Goal: Task Accomplishment & Management: Manage account settings

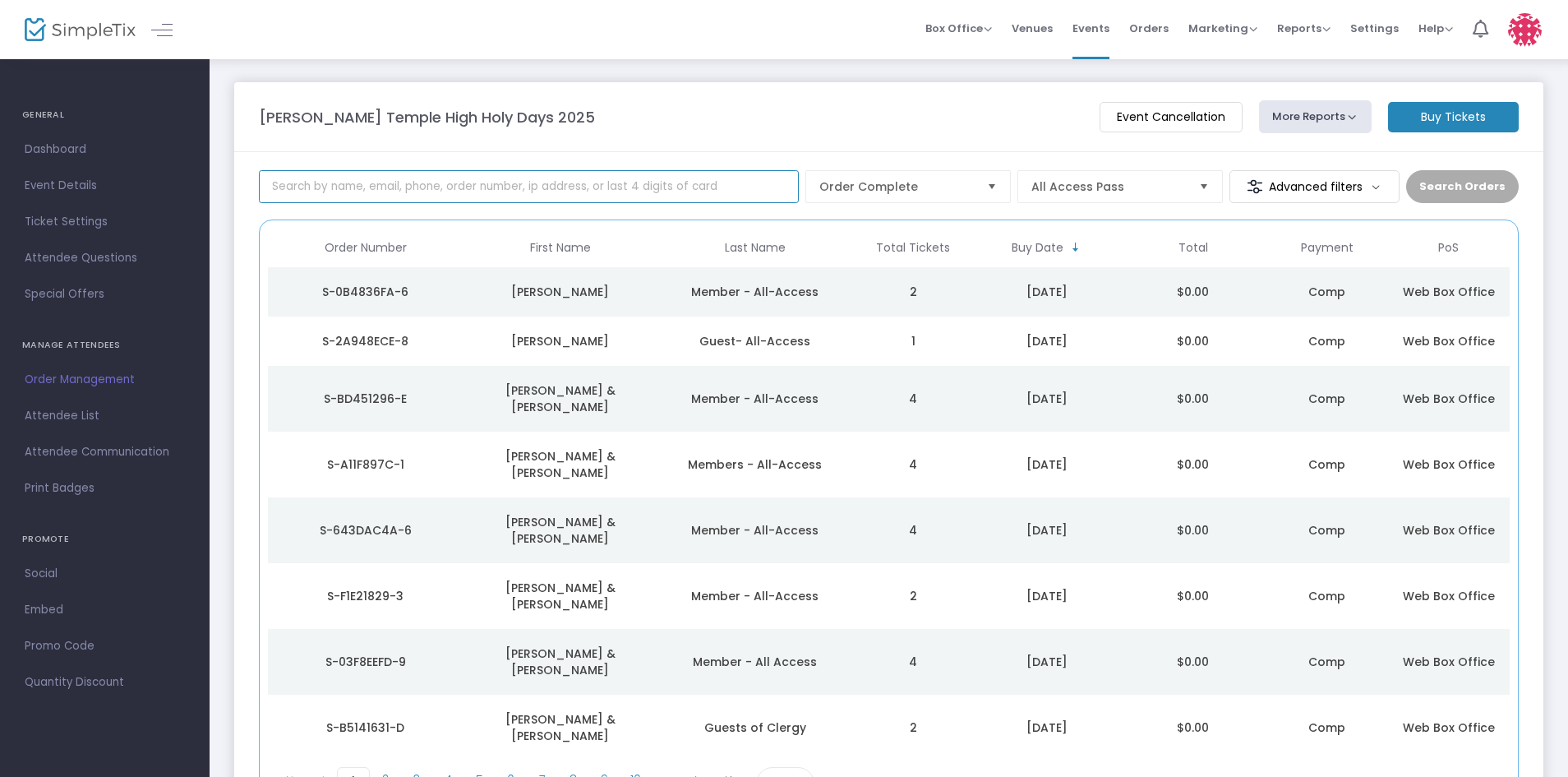
click at [582, 189] on input at bounding box center [529, 187] width 540 height 33
type input "linda friedman"
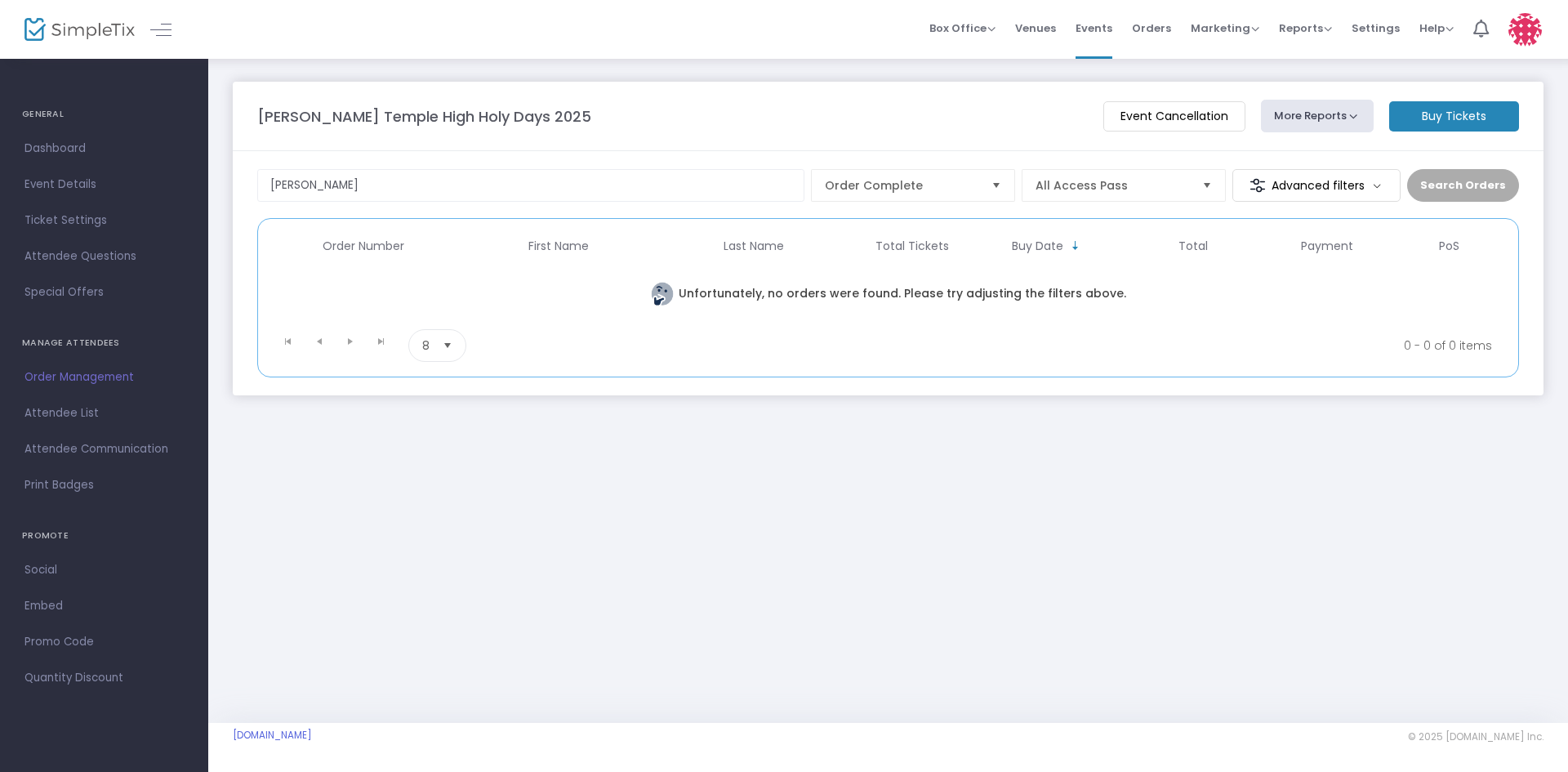
click at [1518, 41] on img at bounding box center [1526, 29] width 34 height 34
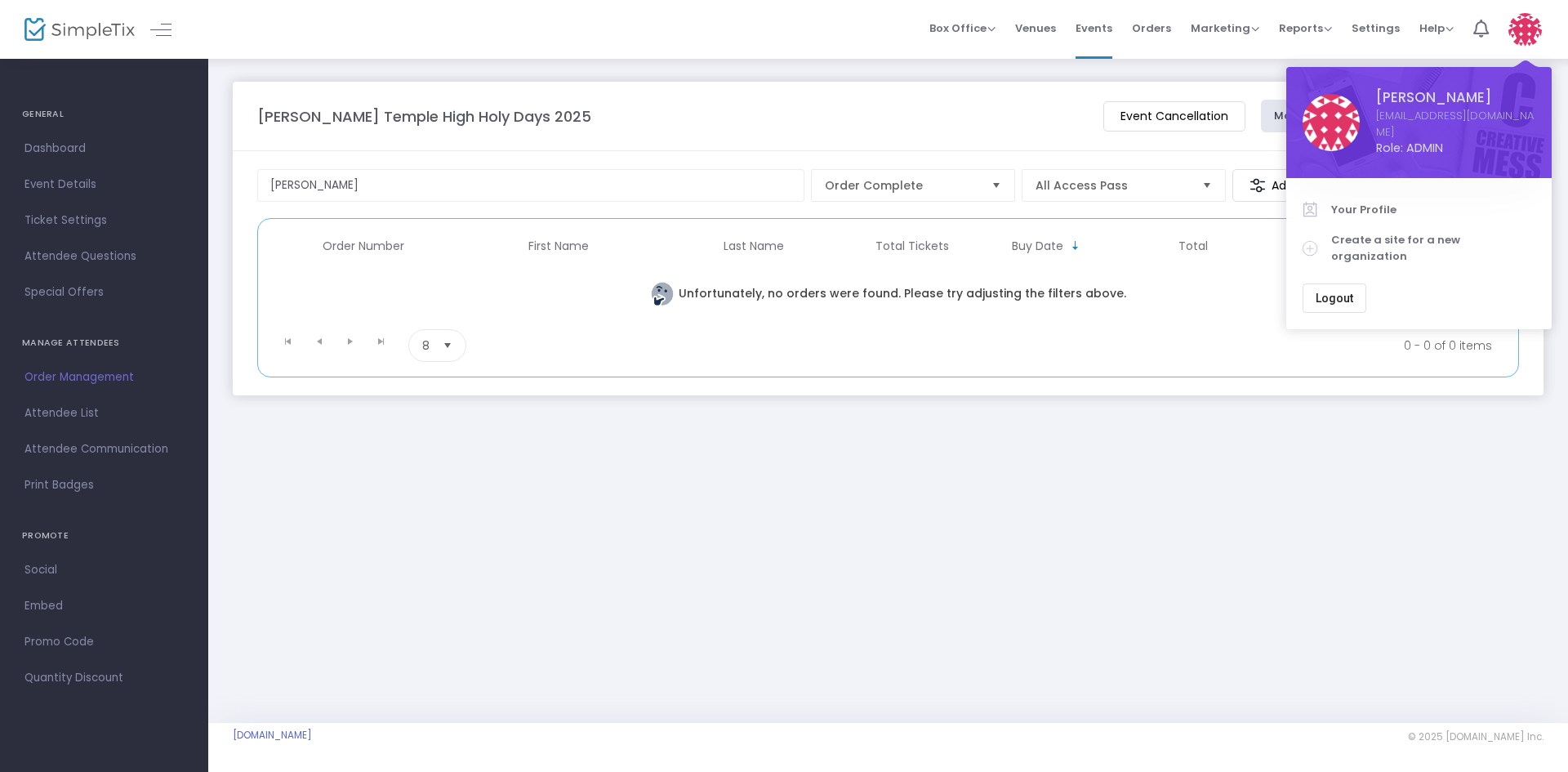
click at [1339, 291] on span "Logout" at bounding box center [1334, 298] width 37 height 13
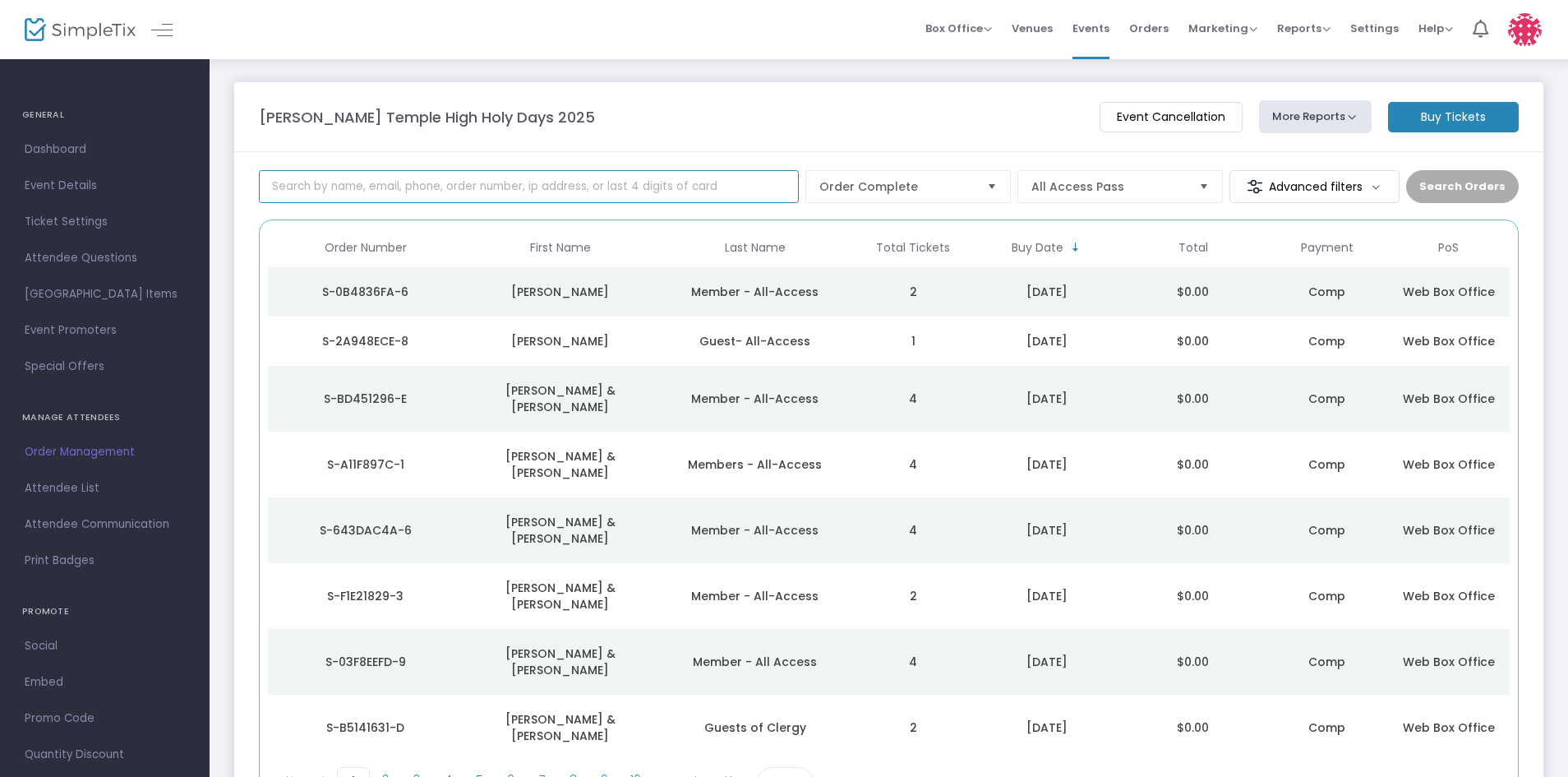
click at [431, 183] on input at bounding box center [529, 187] width 540 height 33
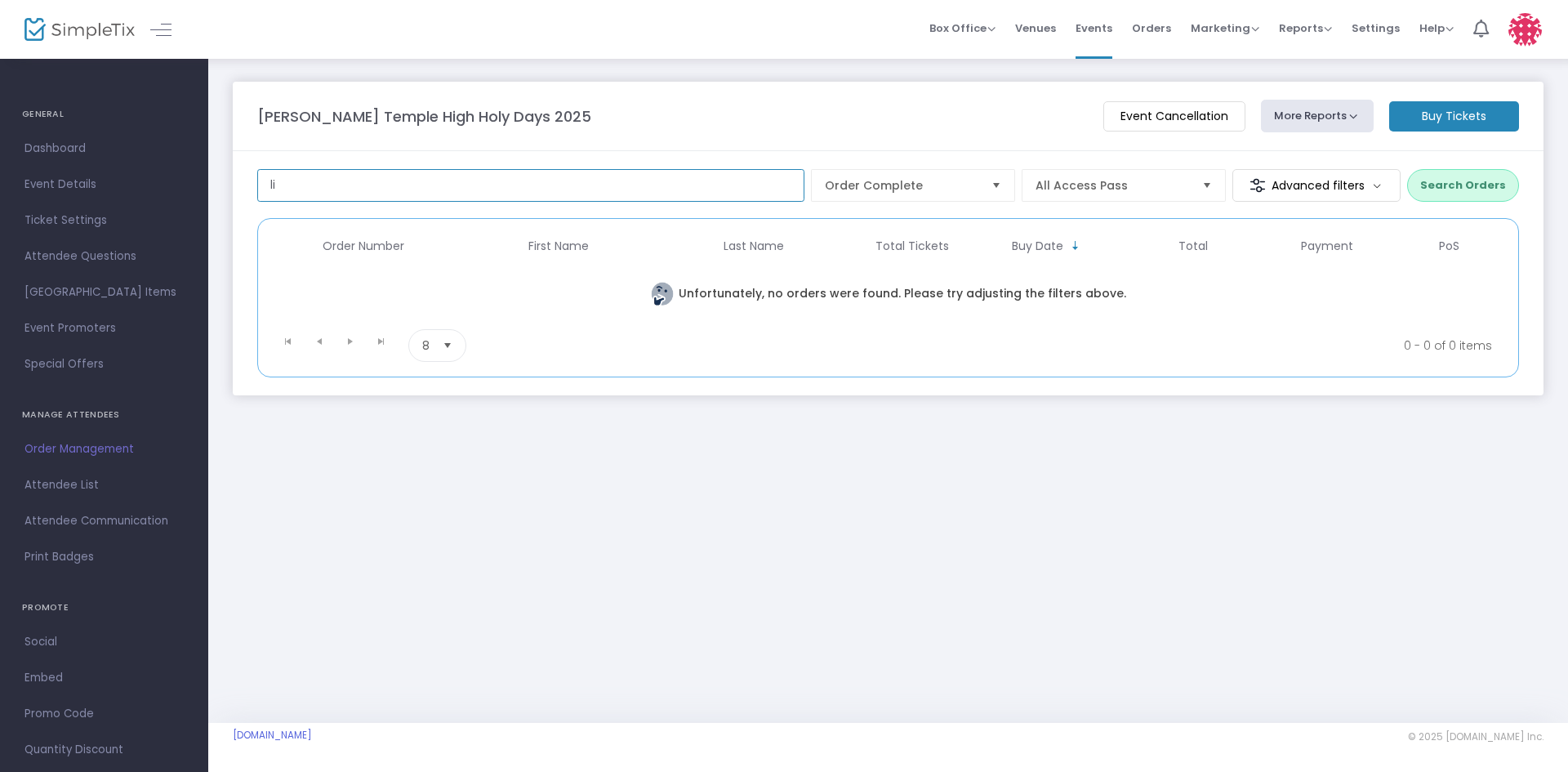
type input "l"
click at [1098, 31] on span "Events" at bounding box center [1094, 28] width 36 height 42
